Goal: Task Accomplishment & Management: Manage account settings

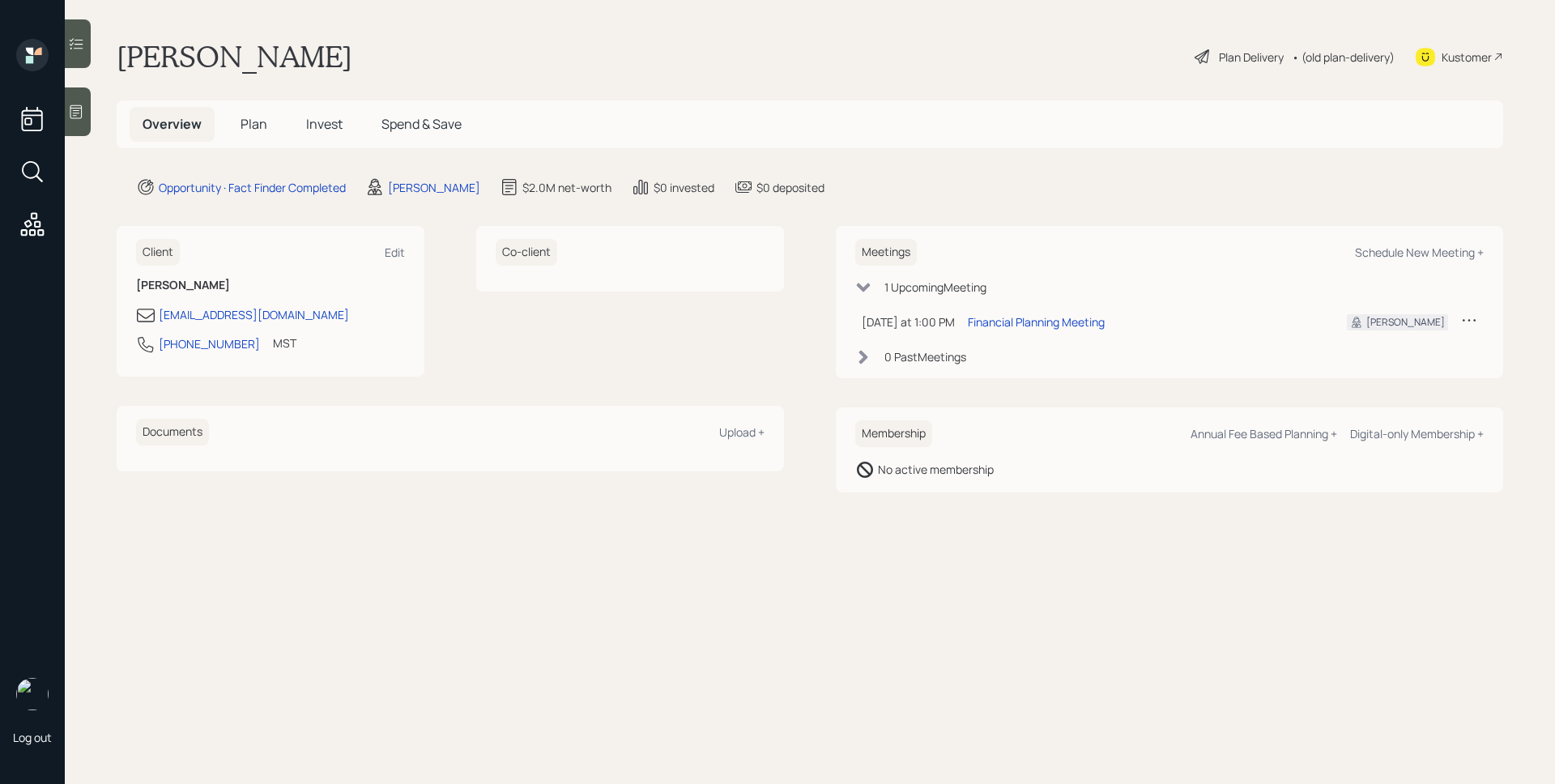
click at [87, 98] on div at bounding box center [77, 111] width 26 height 48
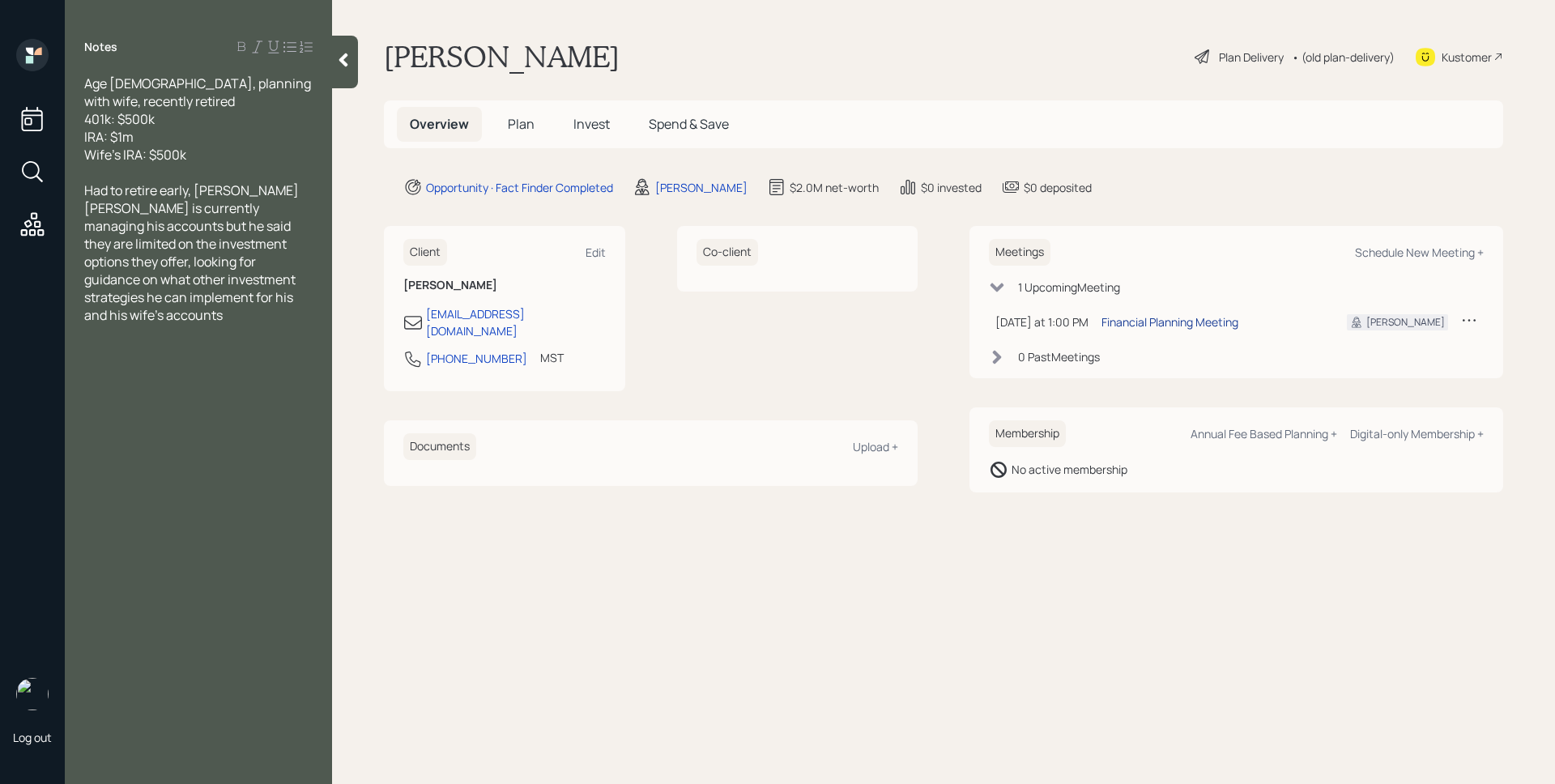
click at [1164, 323] on div "Financial Planning Meeting" at bounding box center [1170, 322] width 137 height 17
click at [522, 117] on span "Plan" at bounding box center [521, 124] width 27 height 18
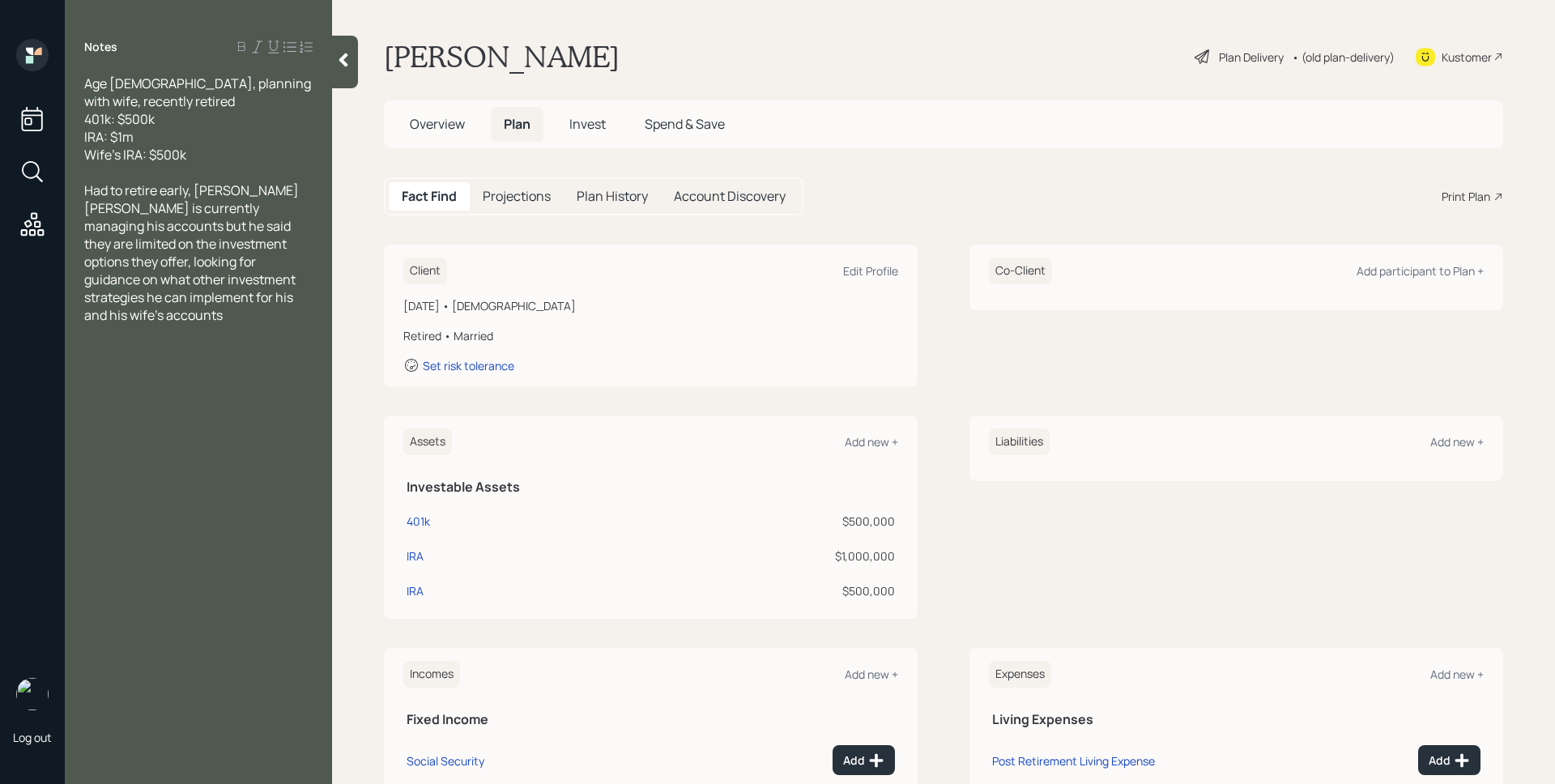
click at [432, 519] on div "401k" at bounding box center [481, 521] width 147 height 17
click at [429, 521] on div "401k" at bounding box center [419, 521] width 23 height 17
select select "ira"
select select "balanced"
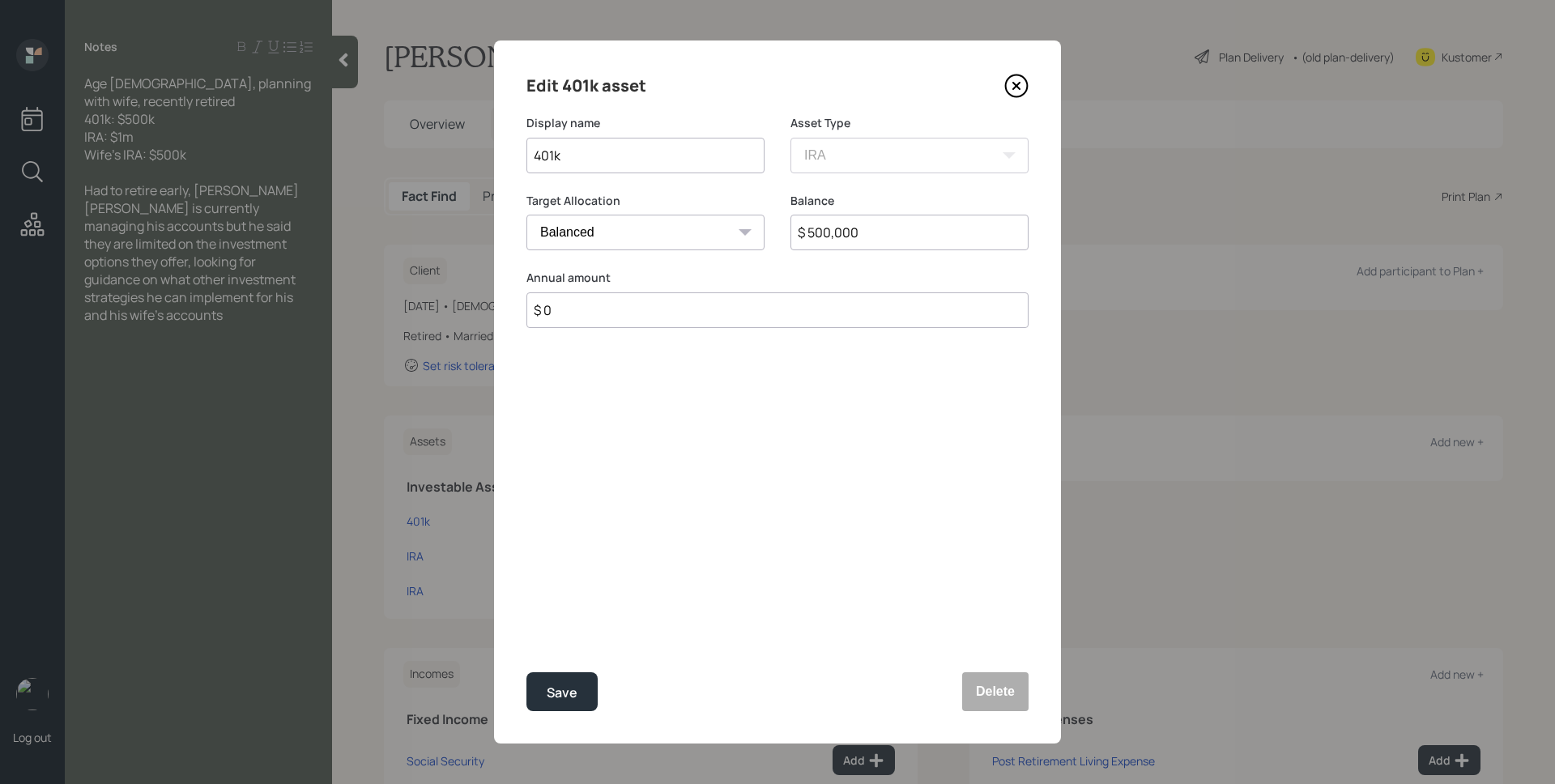
click at [1019, 81] on icon at bounding box center [1016, 85] width 24 height 24
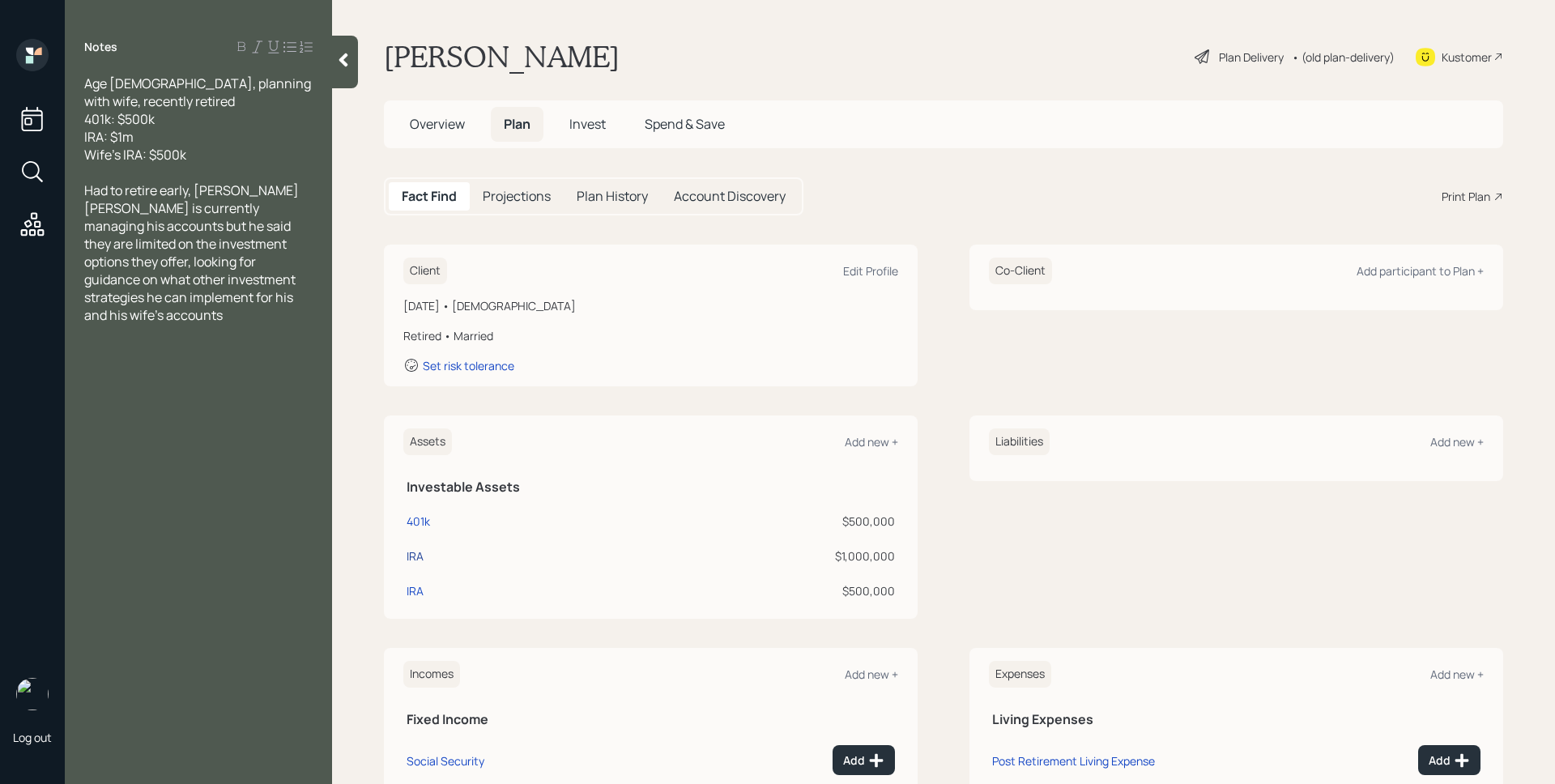
click at [417, 554] on div "IRA" at bounding box center [415, 555] width 17 height 17
select select "ira"
select select "balanced"
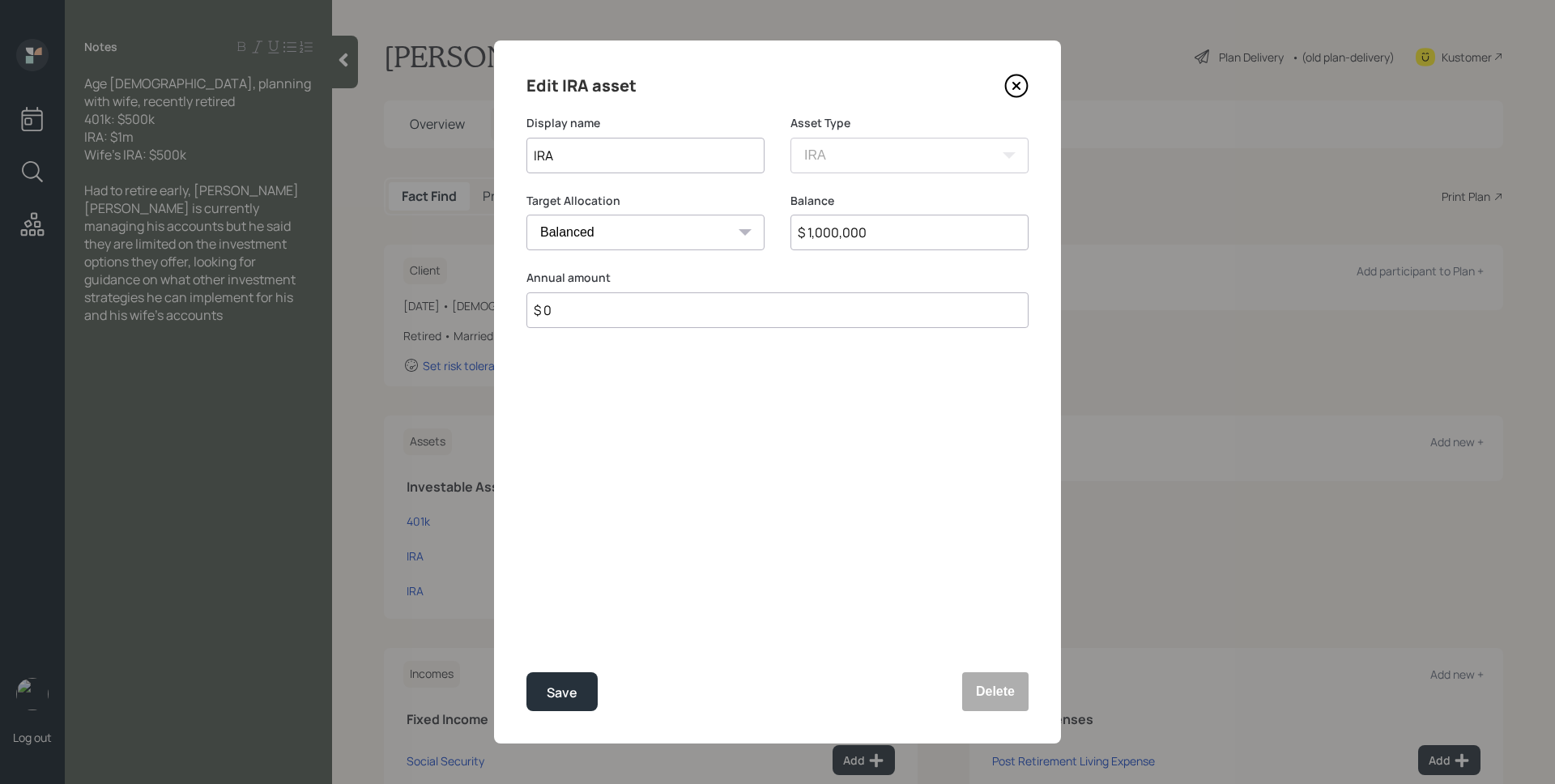
click at [1013, 83] on icon at bounding box center [1016, 85] width 6 height 6
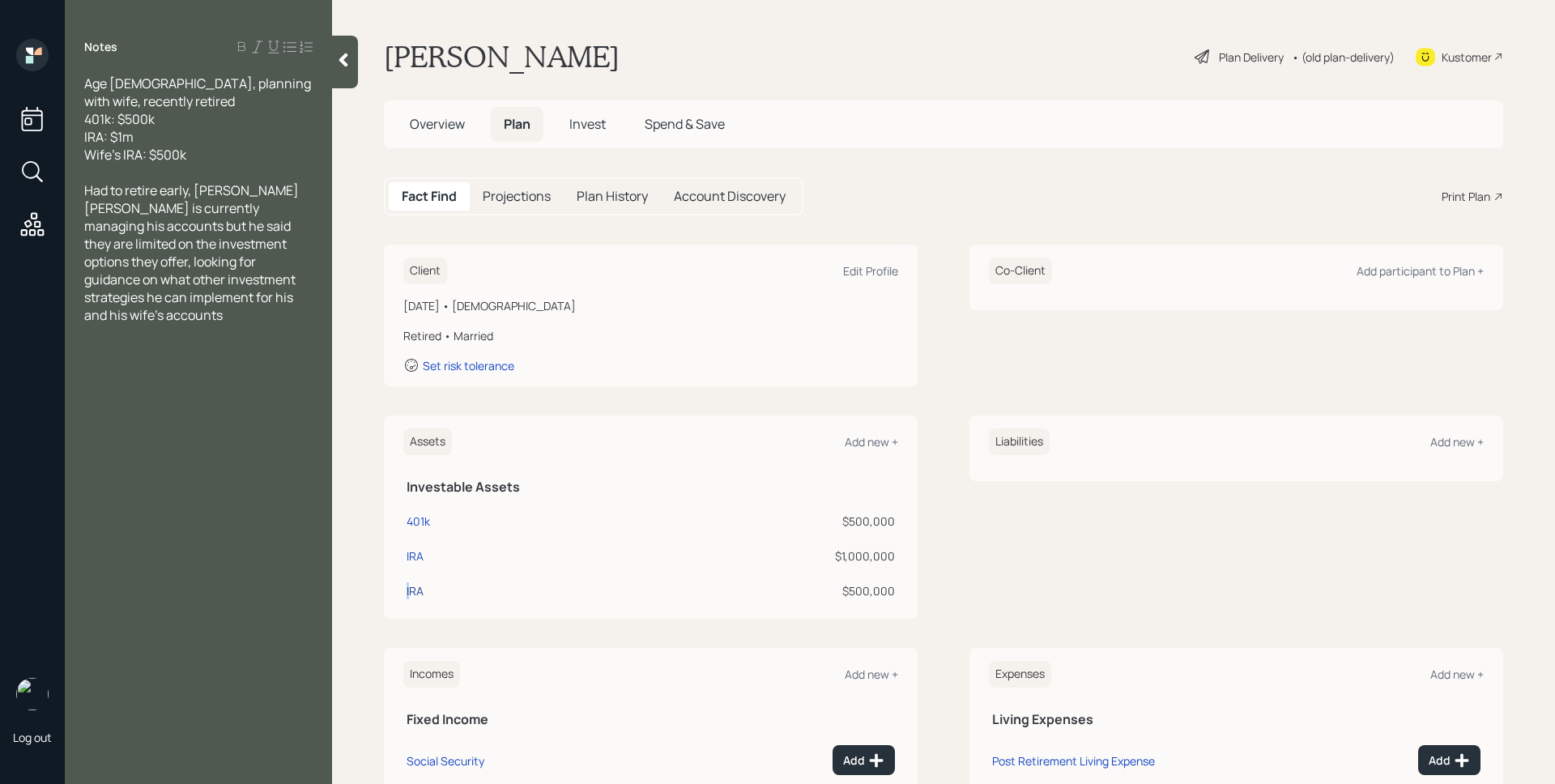
click at [409, 596] on div "IRA" at bounding box center [415, 590] width 17 height 17
select select "ira"
select select "balanced"
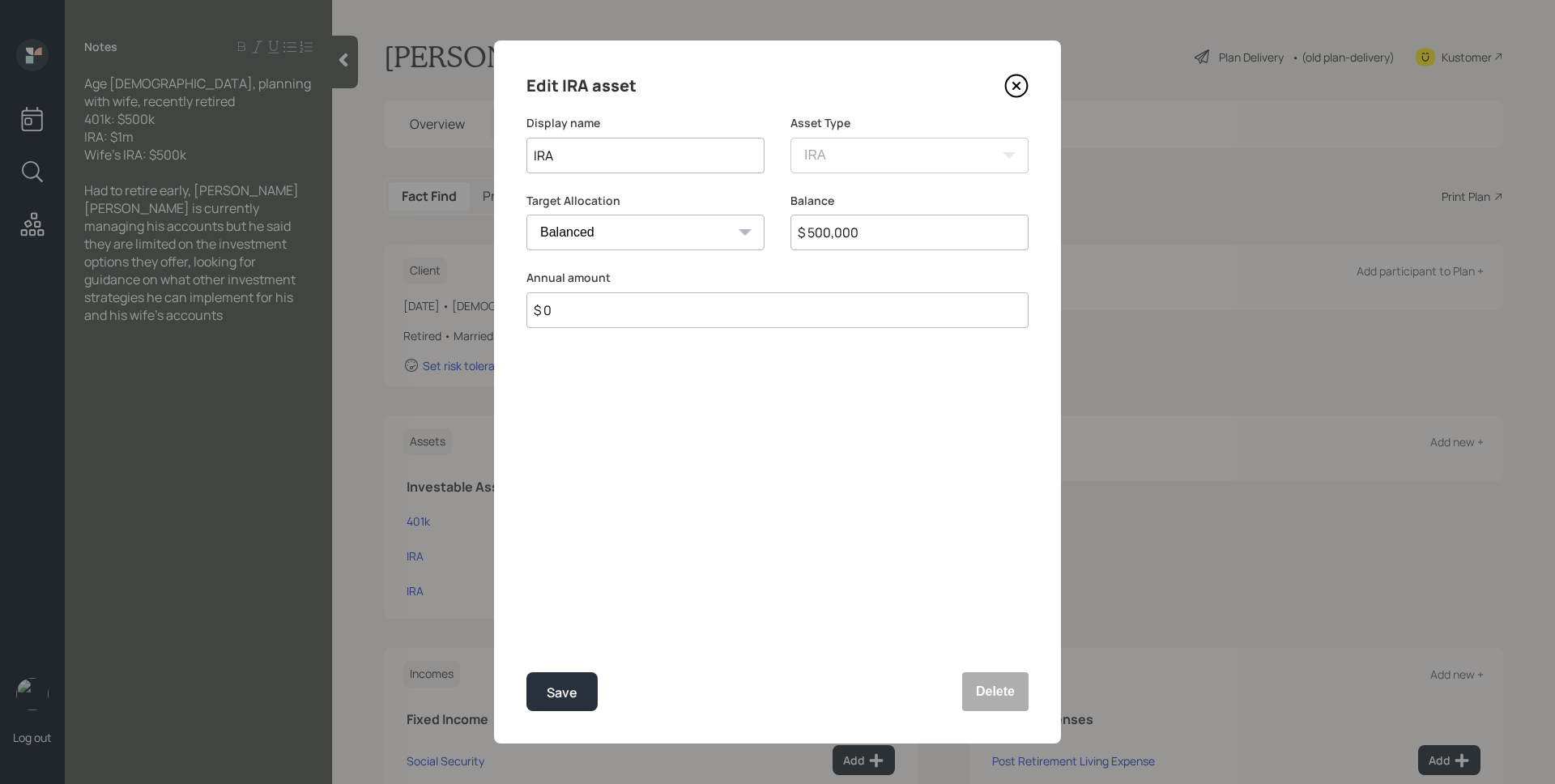
click at [1026, 86] on icon at bounding box center [1017, 86] width 22 height 22
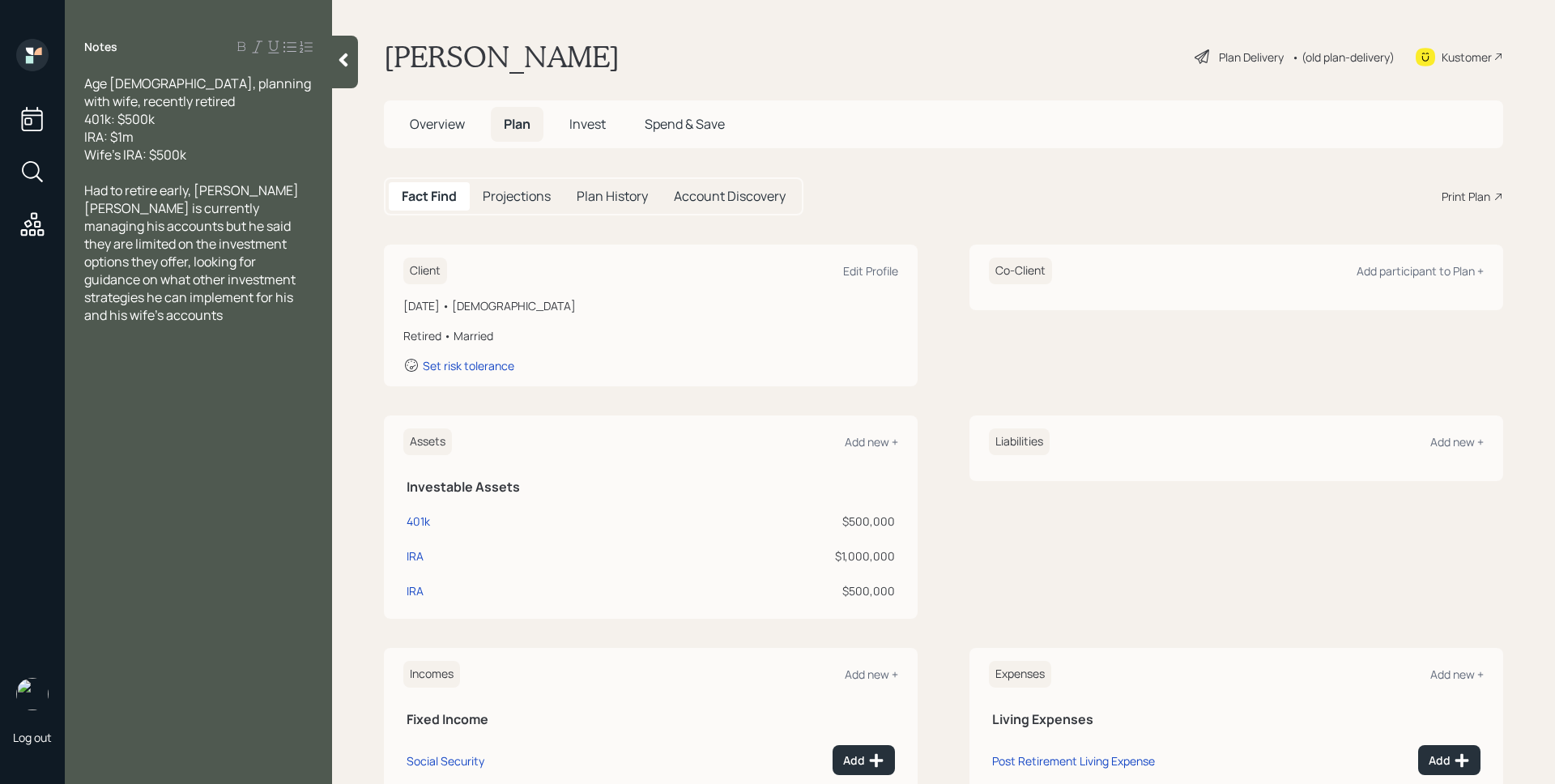
click at [1020, 78] on main "[PERSON_NAME] Plan Delivery • (old plan-delivery) Kustomer Overview Plan Invest…" at bounding box center [943, 392] width 1223 height 784
